Goal: Find specific page/section

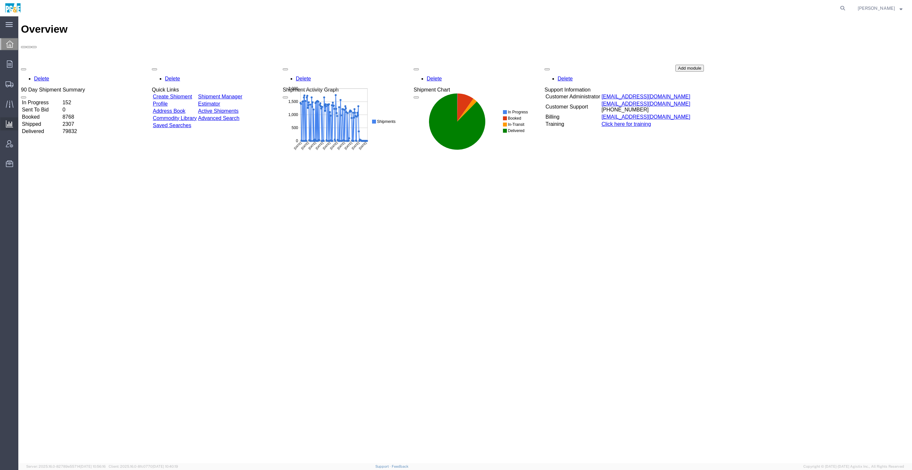
click at [14, 127] on div at bounding box center [9, 123] width 18 height 13
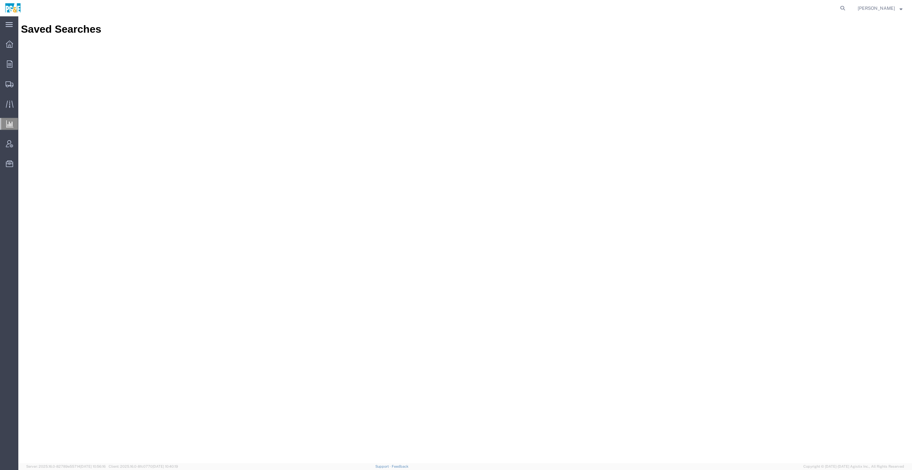
click at [0, 0] on span "Analyses" at bounding box center [0, 0] width 0 height 0
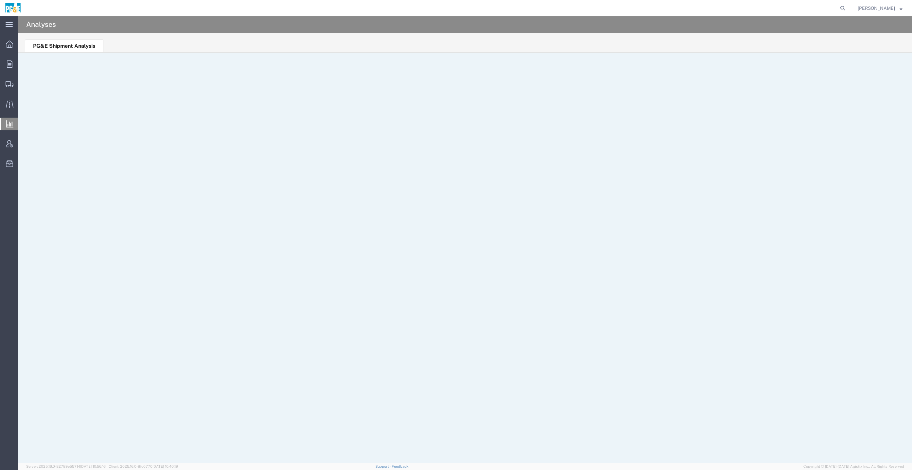
click at [690, 40] on ul "PG&E Shipment Analysis" at bounding box center [464, 43] width 893 height 20
click at [870, 13] on div "James Henderson" at bounding box center [879, 8] width 55 height 16
click at [872, 9] on span "James Henderson" at bounding box center [875, 8] width 37 height 7
click at [881, 44] on link "Logout" at bounding box center [879, 46] width 55 height 11
